Goal: Task Accomplishment & Management: Use online tool/utility

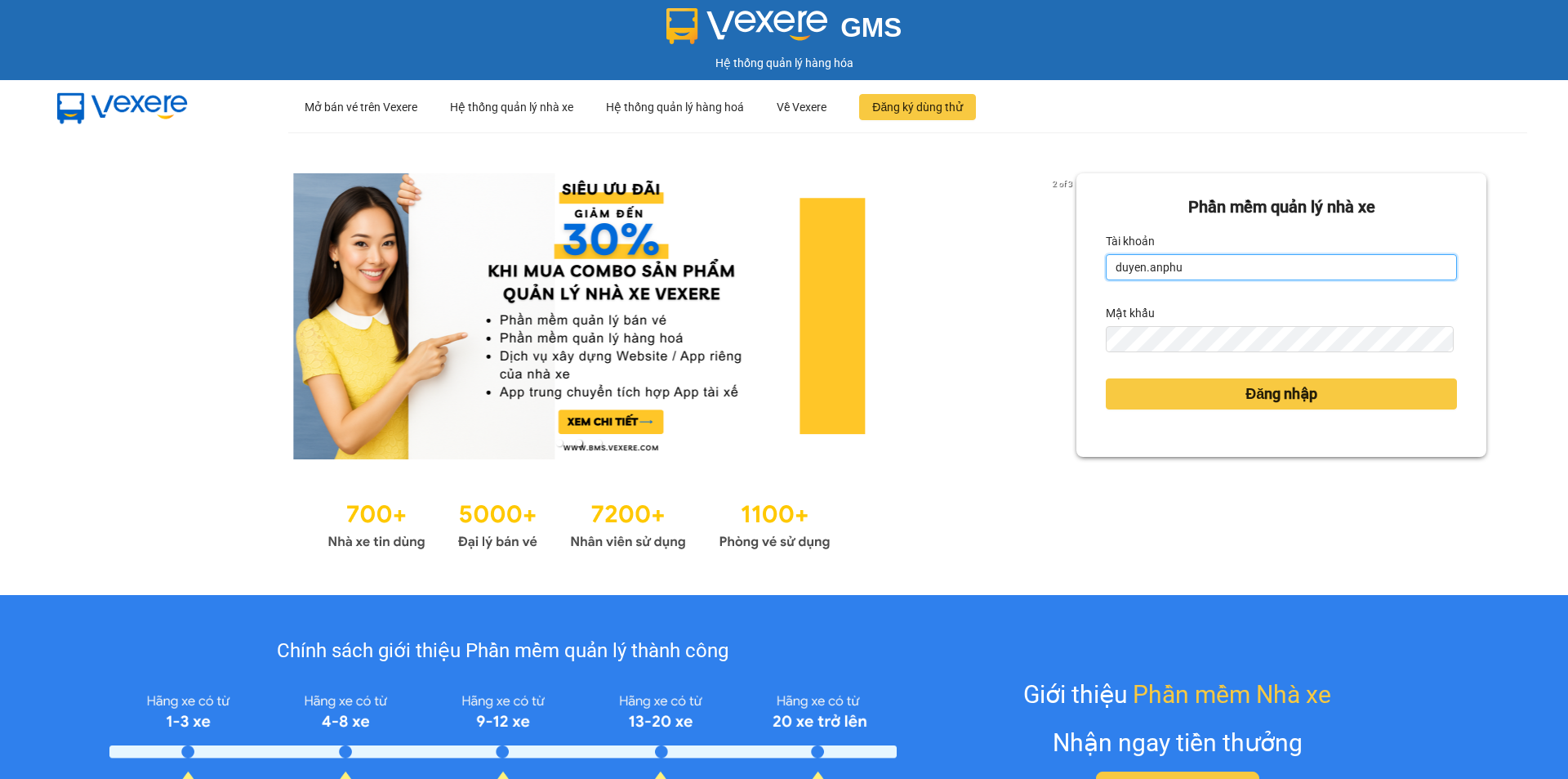
click at [1254, 265] on input "duyen.anphu" at bounding box center [1281, 267] width 351 height 26
type input "yen.anphu"
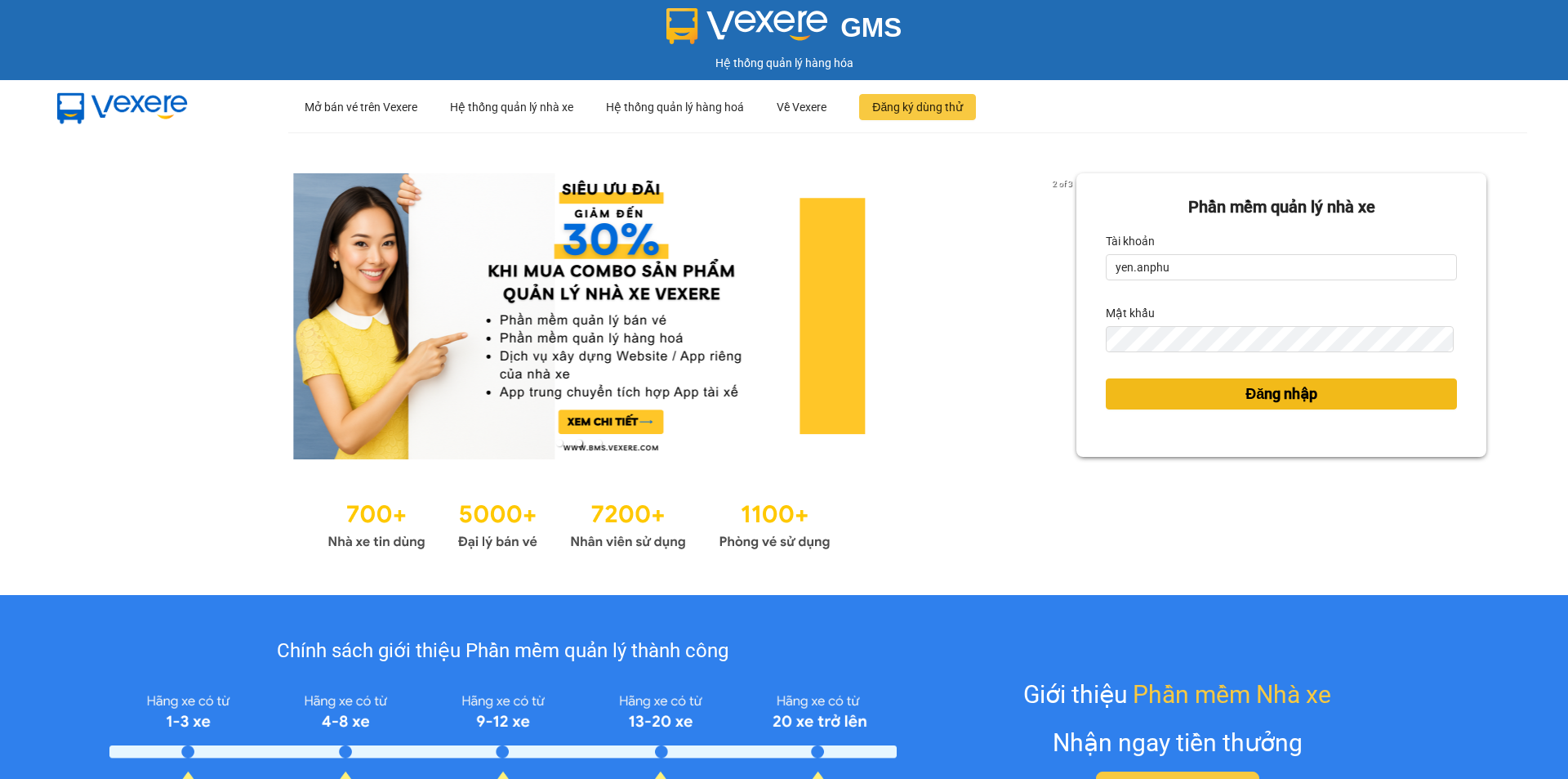
click at [1264, 398] on span "Đăng nhập" at bounding box center [1281, 394] width 72 height 23
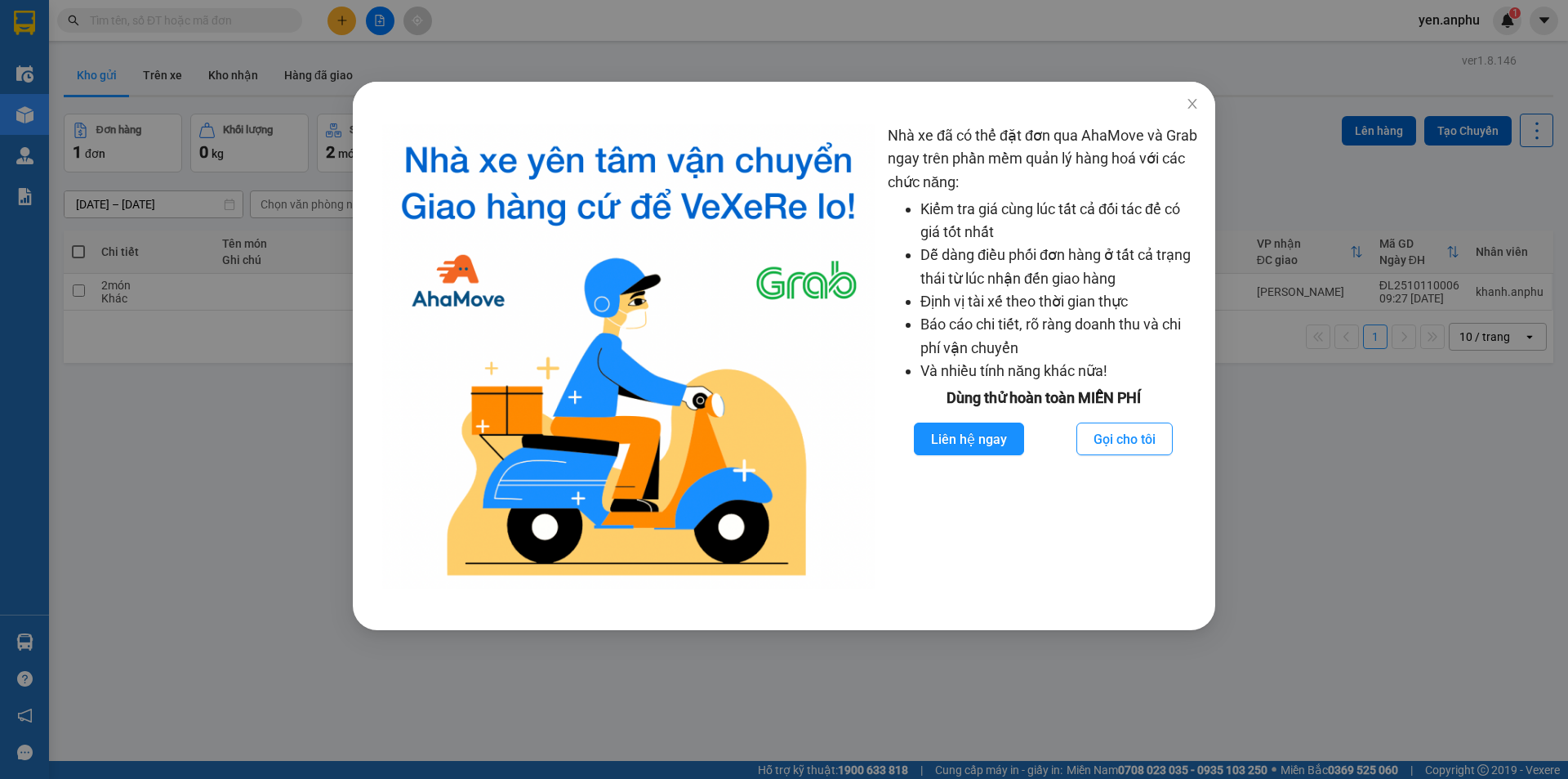
click at [229, 31] on div "Nhà xe đã có thể đặt đơn qua AhaMove và Grab ngay trên phần mềm quản lý hàng ho…" at bounding box center [784, 390] width 1568 height 779
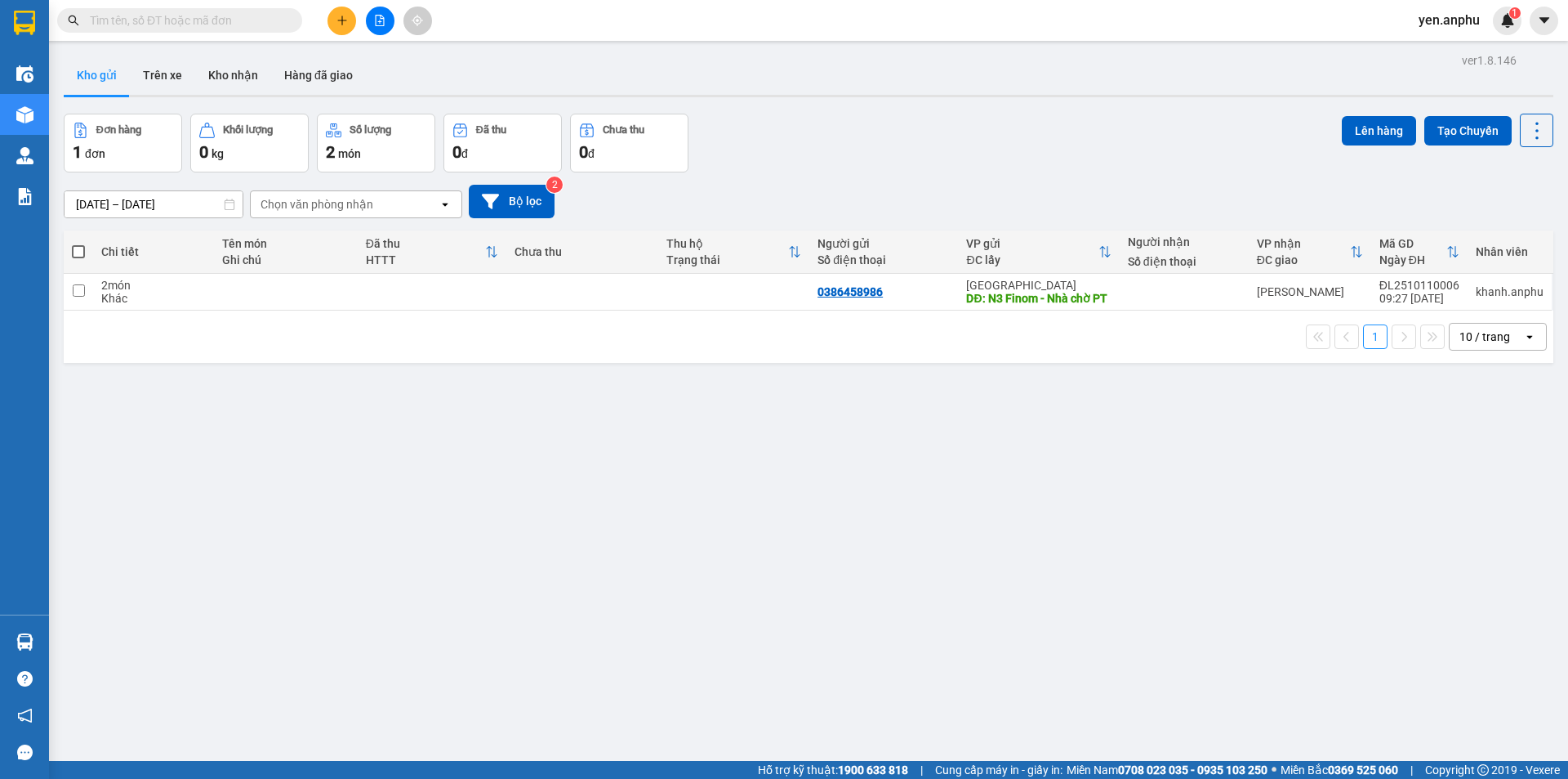
click at [203, 22] on input "text" at bounding box center [186, 20] width 193 height 18
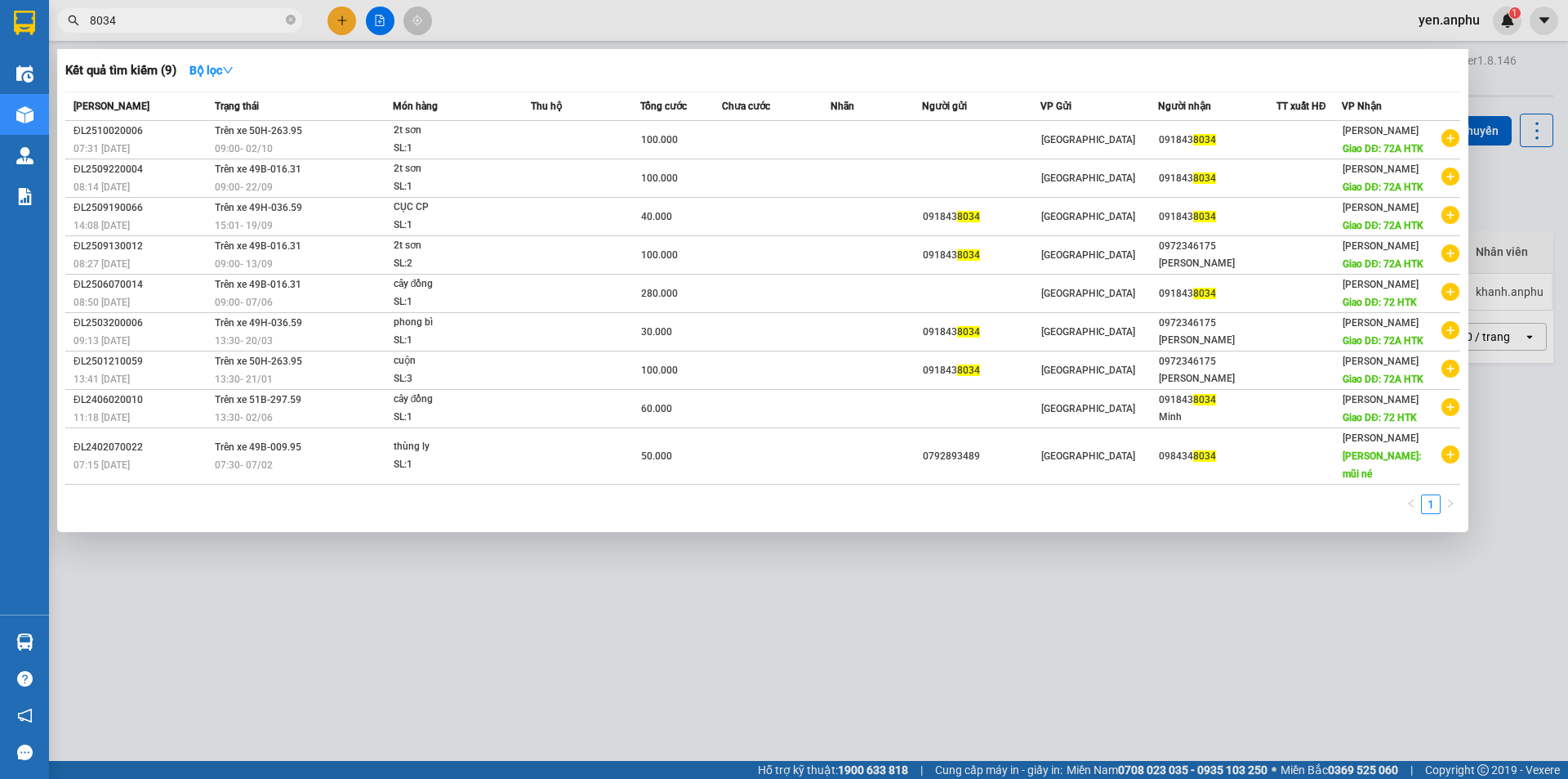
type input "8034"
